Goal: Ask a question

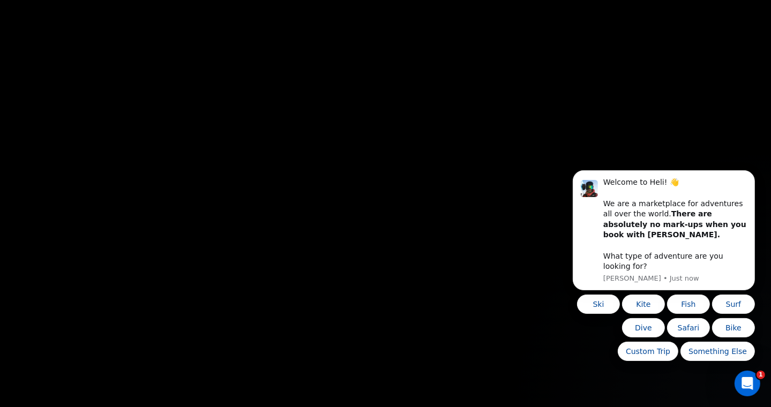
scroll to position [610, 0]
click at [599, 301] on button "Ski" at bounding box center [597, 303] width 43 height 19
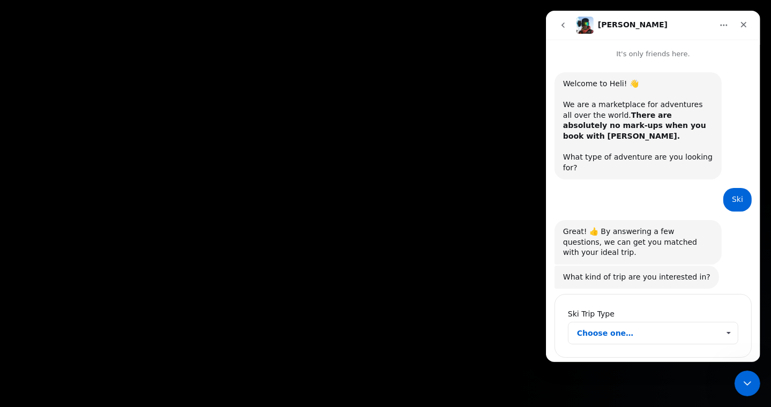
scroll to position [70, 0]
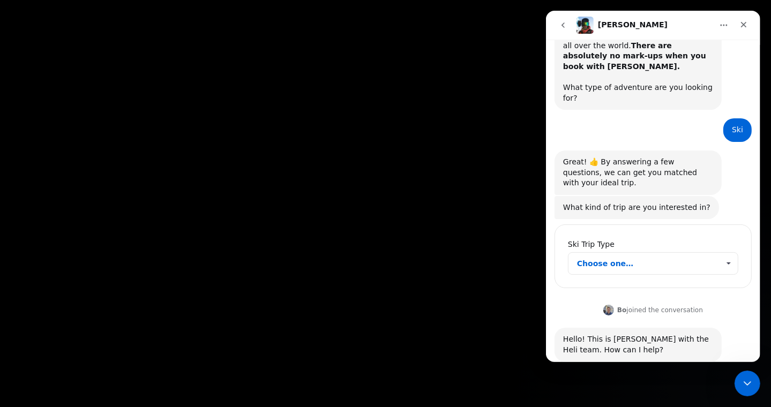
click at [723, 253] on span "Choose one…" at bounding box center [727, 263] width 19 height 21
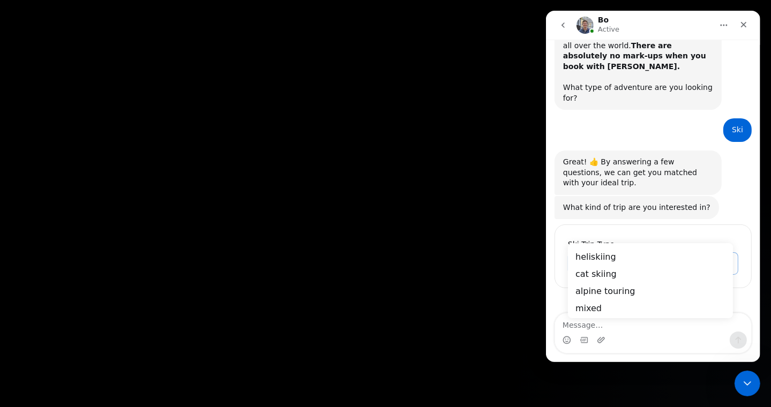
scroll to position [108, 0]
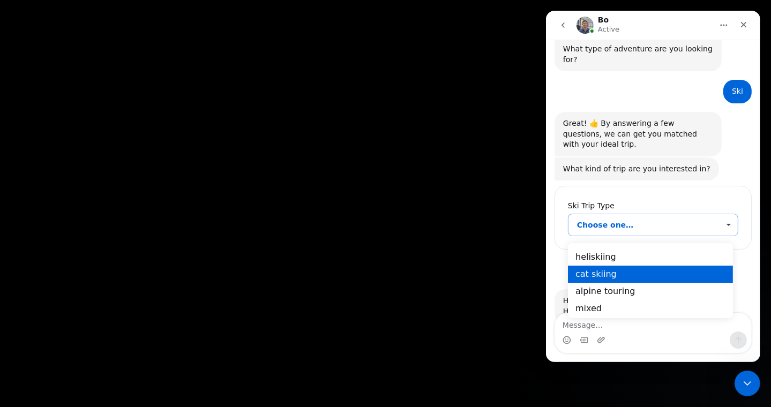
click at [606, 276] on div "cat skiing" at bounding box center [649, 273] width 165 height 17
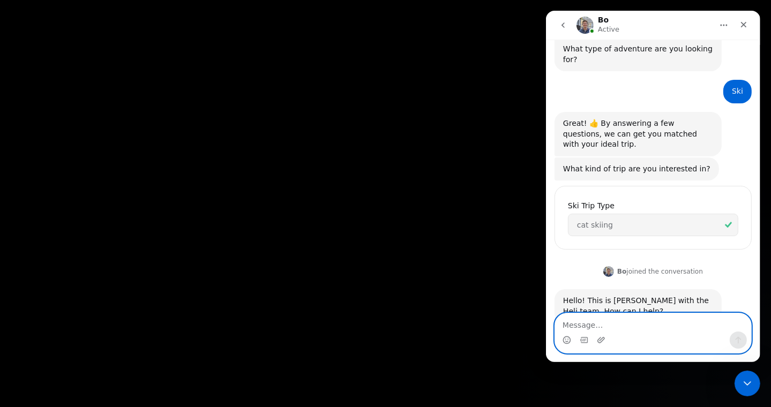
click at [604, 325] on textarea "Message…" at bounding box center [652, 322] width 196 height 18
type textarea "mustang powder [DATE]"
click at [742, 339] on button "Send a message…" at bounding box center [737, 340] width 17 height 17
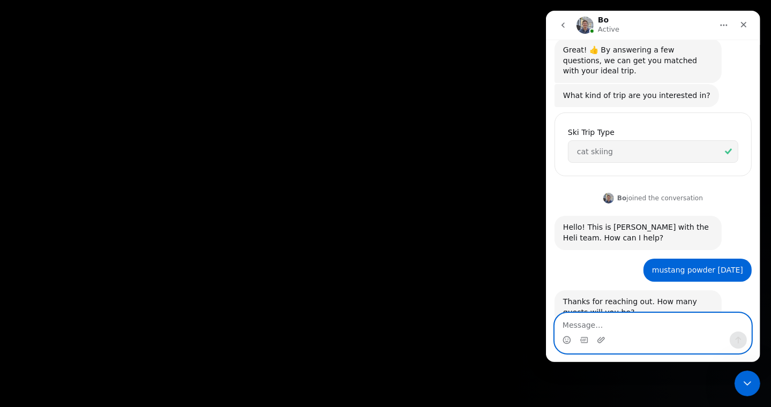
scroll to position [183, 0]
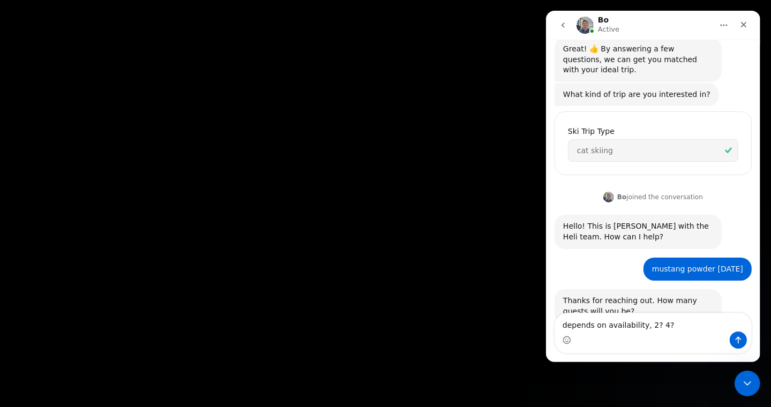
click at [609, 342] on div "Intercom messenger" at bounding box center [652, 340] width 196 height 17
click at [681, 327] on textarea "depends on availability, 2? 4?" at bounding box center [652, 322] width 196 height 18
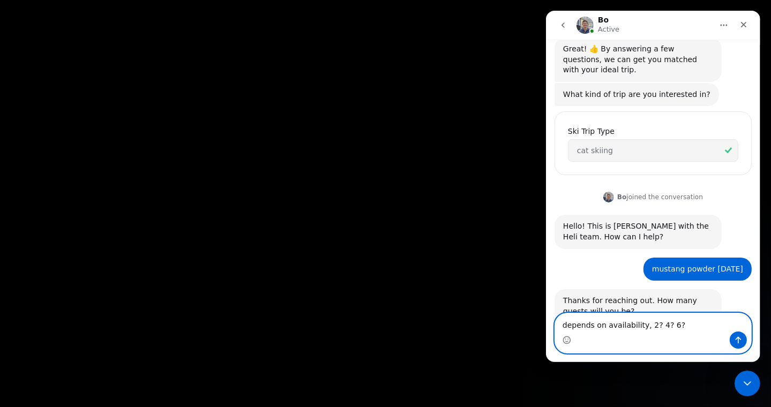
type textarea "depends on availability, 2? 4? 6?"
click at [736, 341] on icon "Send a message…" at bounding box center [737, 340] width 9 height 9
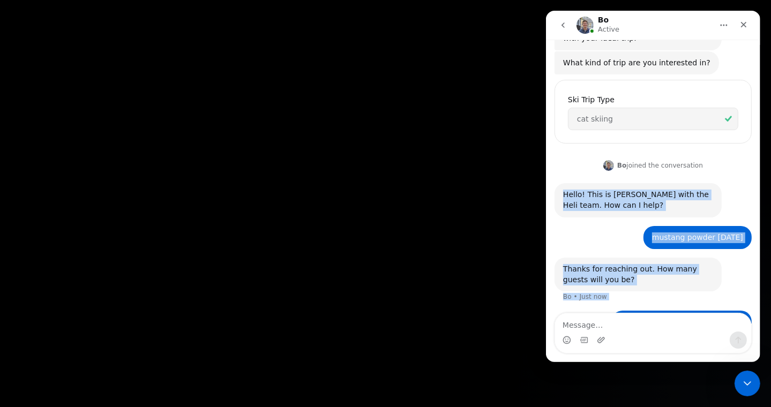
drag, startPoint x: 562, startPoint y: 162, endPoint x: 685, endPoint y: 327, distance: 205.6
click at [685, 327] on div "It's only friends here. Welcome to [GEOGRAPHIC_DATA]! 👋 We are a marketplace fo…" at bounding box center [652, 201] width 214 height 322
copy div "Hello! This is [PERSON_NAME] with the Heli team. How can I help? Bo • 1m ago mu…"
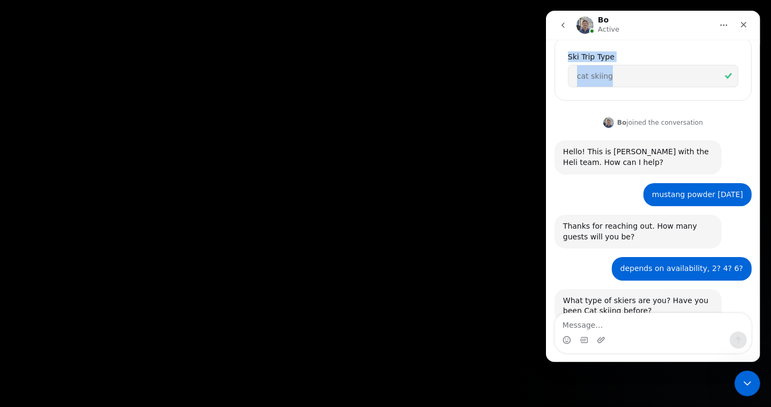
scroll to position [243, 0]
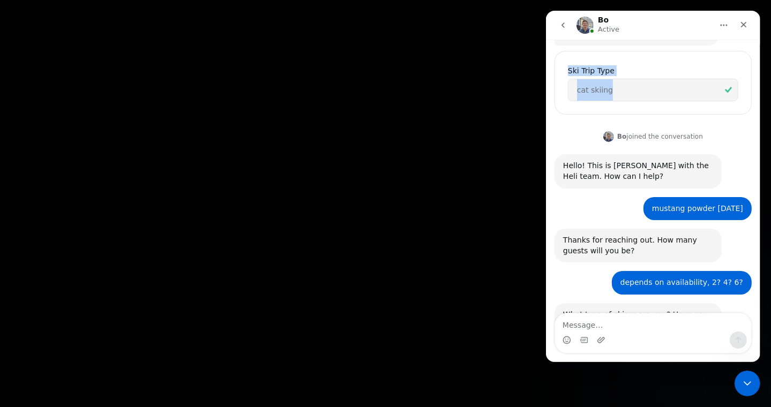
drag, startPoint x: 627, startPoint y: 11, endPoint x: 639, endPoint y: 50, distance: 41.5
click at [639, 50] on div "Bo Active It's only friends here. Welcome to [GEOGRAPHIC_DATA]! 👋 We are a mark…" at bounding box center [652, 186] width 214 height 351
click at [565, 24] on icon "go back" at bounding box center [562, 25] width 9 height 9
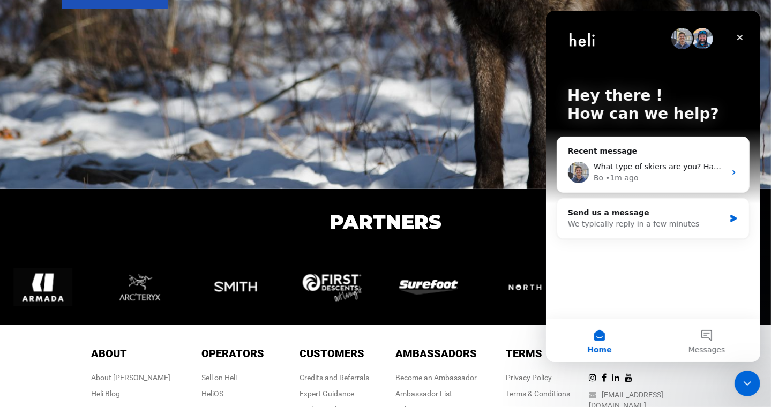
scroll to position [1801, 0]
